Goal: Navigation & Orientation: Find specific page/section

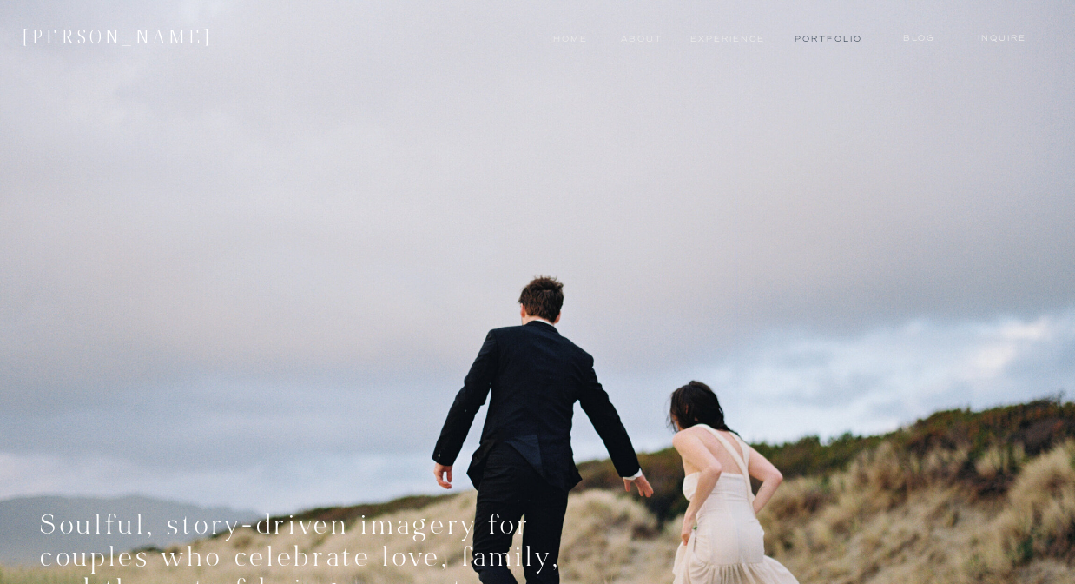
click at [818, 37] on nav "Portfolio" at bounding box center [827, 39] width 65 height 14
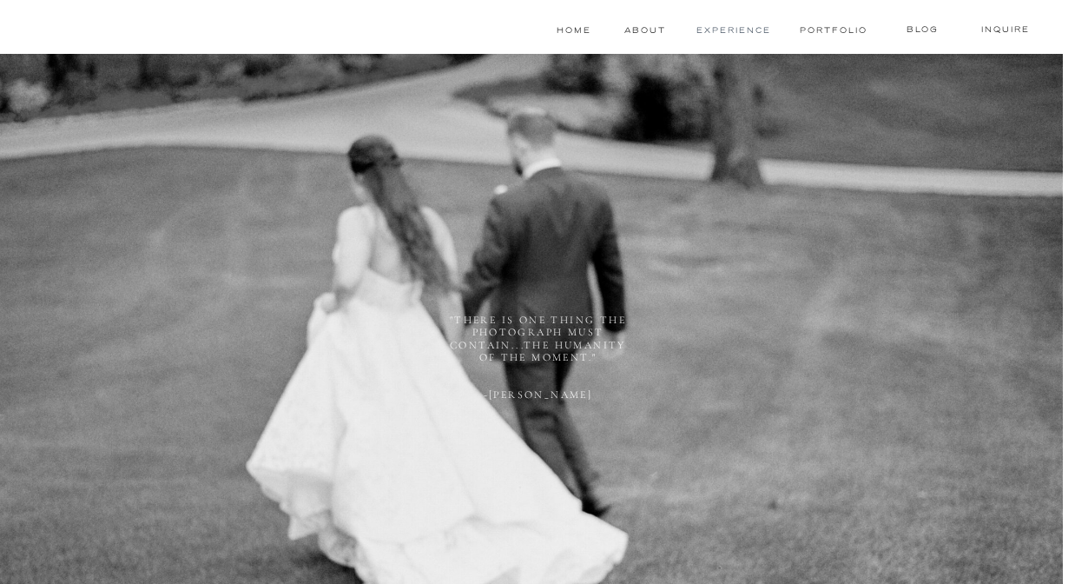
click at [713, 27] on nav "experience" at bounding box center [733, 30] width 77 height 14
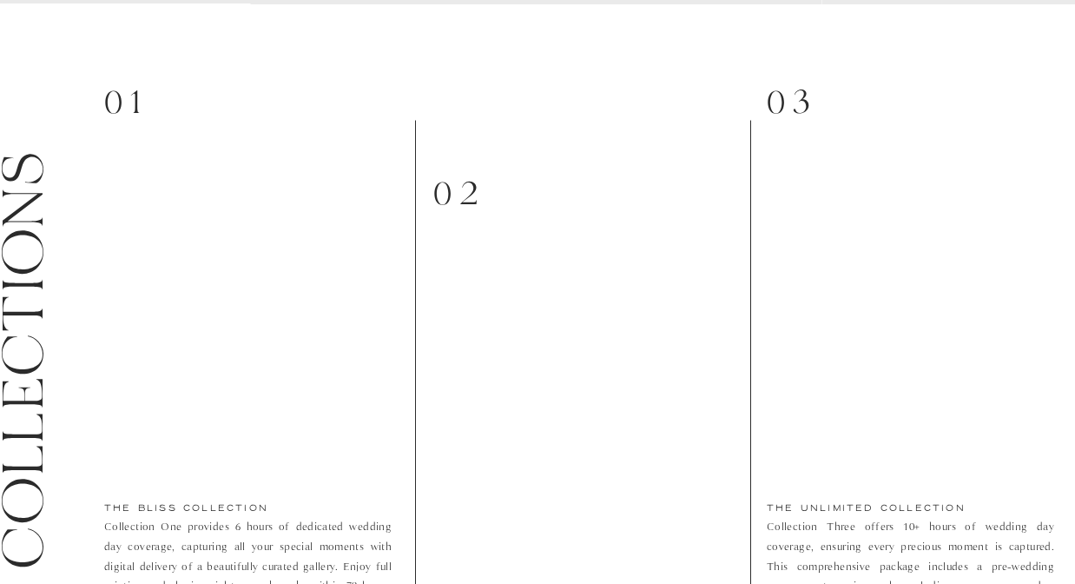
scroll to position [2093, 0]
